Goal: Transaction & Acquisition: Purchase product/service

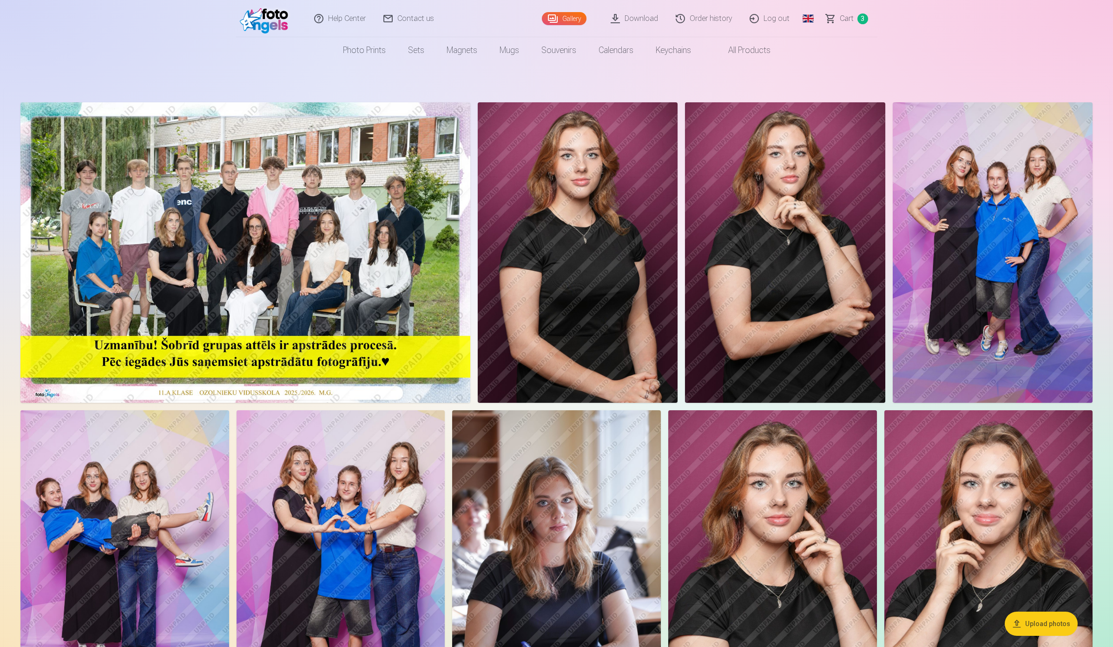
click at [809, 19] on link "Global" at bounding box center [808, 18] width 19 height 37
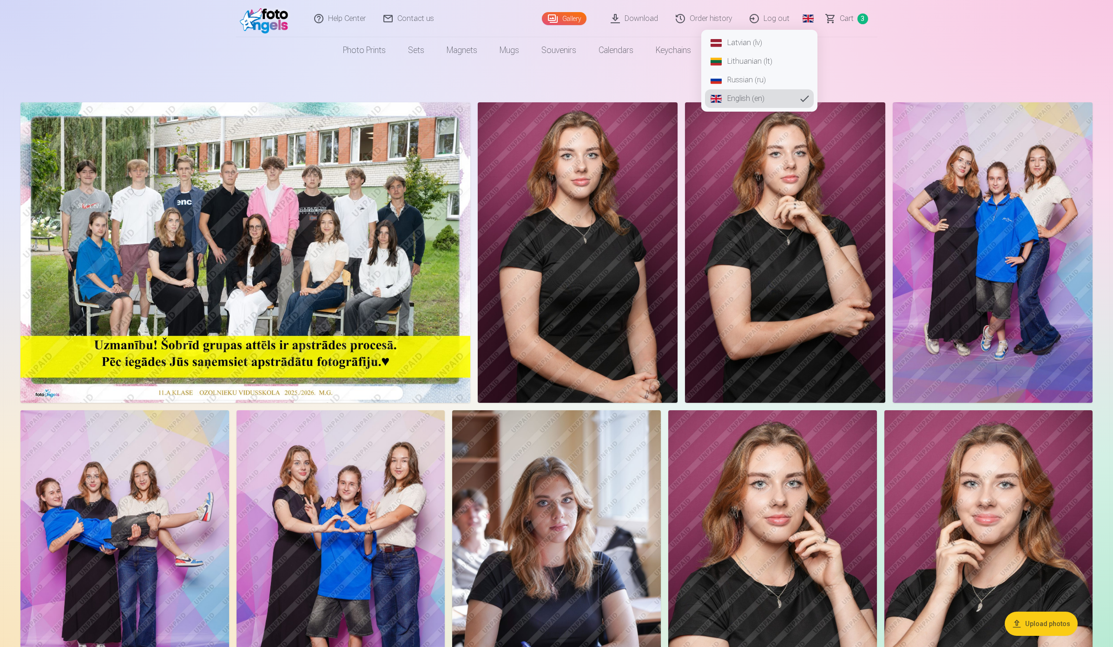
click at [751, 43] on link "Latvian (lv)" at bounding box center [759, 42] width 109 height 19
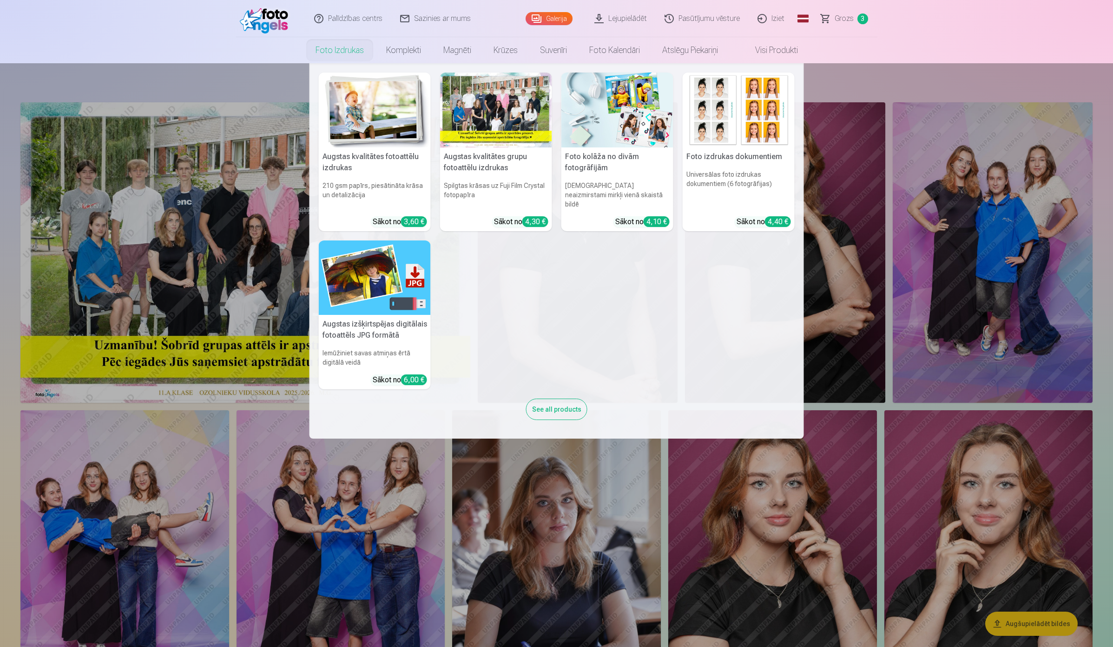
click at [342, 50] on link "Foto izdrukas" at bounding box center [339, 50] width 71 height 26
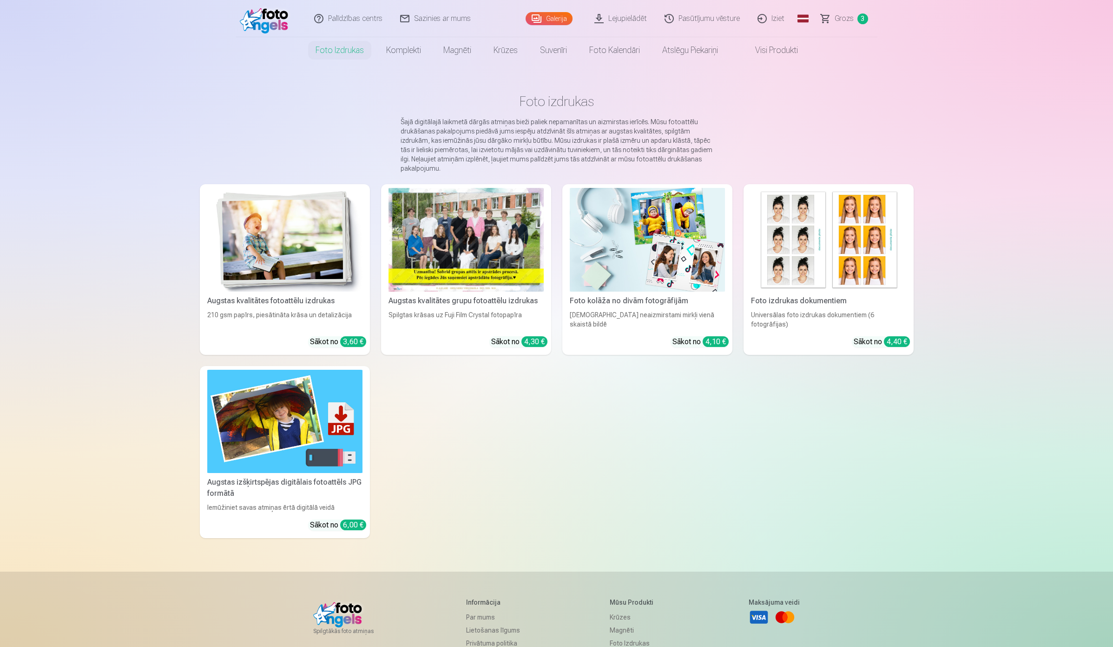
click at [274, 449] on img at bounding box center [284, 422] width 155 height 104
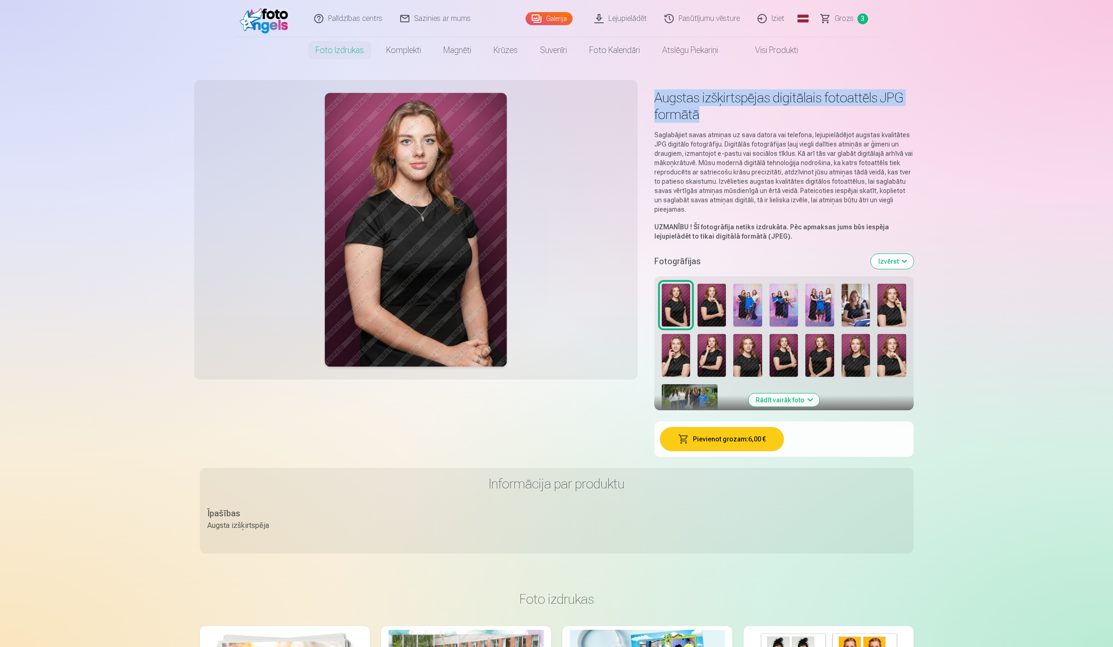
drag, startPoint x: 647, startPoint y: 96, endPoint x: 729, endPoint y: 120, distance: 85.6
click at [729, 120] on div "Augstas izšķirtspējas digitālais fotoattēls JPG formātā Saglabājiet savas atmiņ…" at bounding box center [557, 277] width 714 height 382
copy h1 "Augstas izšķirtspējas digitālais fotoattēls JPG formātā"
click at [734, 121] on h1 "Augstas izšķirtspējas digitālais fotoattēls JPG formātā" at bounding box center [783, 105] width 259 height 33
drag, startPoint x: 713, startPoint y: 119, endPoint x: 645, endPoint y: 97, distance: 70.8
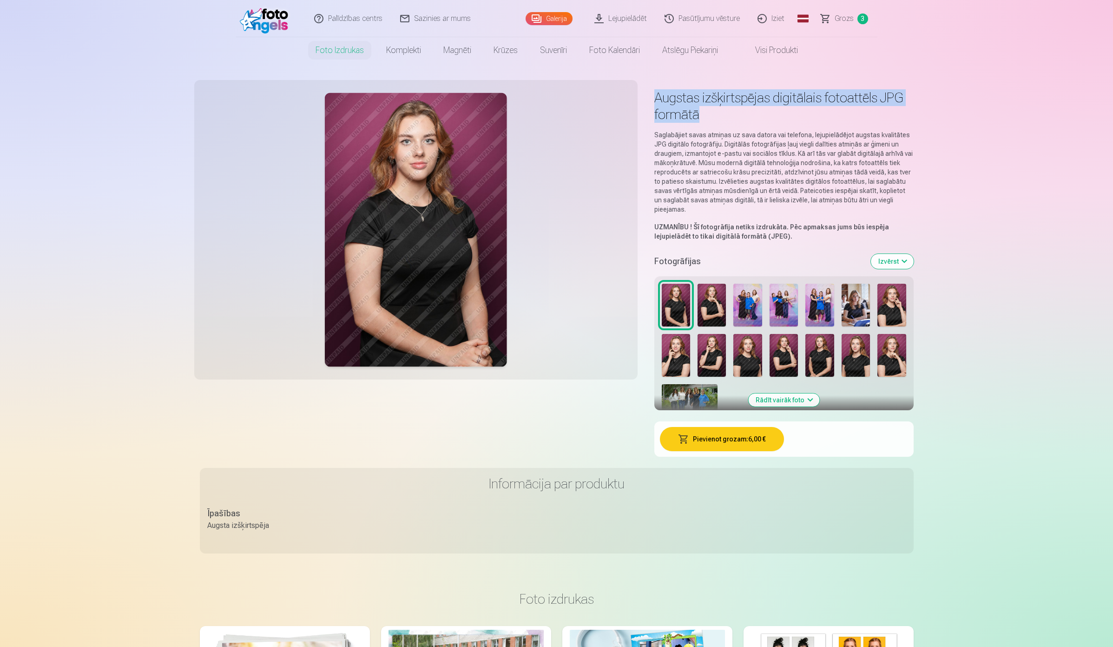
click at [645, 97] on div "Augstas izšķirtspējas digitālais fotoattēls JPG formātā Saglabājiet savas atmiņ…" at bounding box center [557, 277] width 714 height 382
copy h1 "Augstas izšķirtspējas digitālais fotoattēls JPG formātā"
